Goal: Information Seeking & Learning: Find specific fact

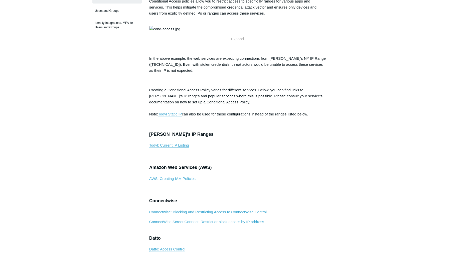
scroll to position [125, 0]
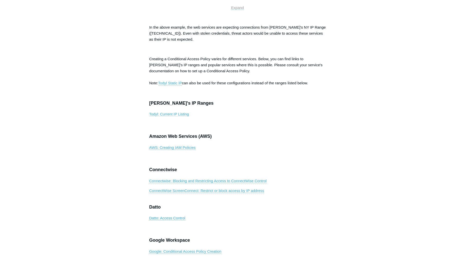
click at [182, 116] on link "Todyl: Current IP Listing" at bounding box center [169, 114] width 40 height 5
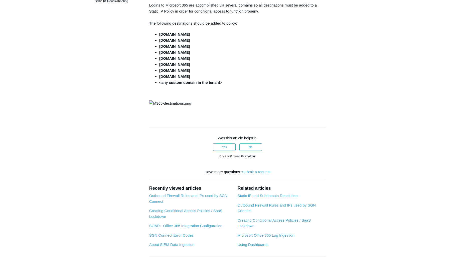
scroll to position [125, 0]
